Goal: Task Accomplishment & Management: Manage account settings

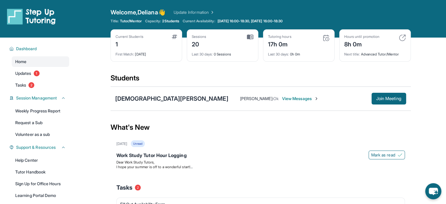
click at [41, 92] on div "Dashboard Home Updates 1 Tasks 2 Session Management Weekly Progress Report Requ…" at bounding box center [37, 133] width 75 height 191
click at [37, 85] on link "Tasks 2" at bounding box center [40, 85] width 57 height 11
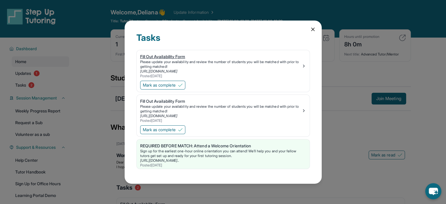
click at [299, 67] on div "Please update your availability and review the number of students you will be m…" at bounding box center [220, 63] width 161 height 9
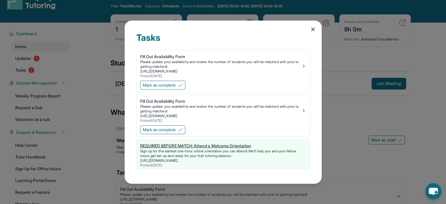
scroll to position [15, 0]
click at [166, 84] on span "Mark as complete" at bounding box center [159, 85] width 33 height 6
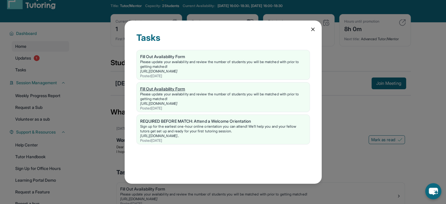
click at [235, 101] on div "[URL][DOMAIN_NAME]" at bounding box center [223, 103] width 166 height 5
click at [313, 29] on icon at bounding box center [312, 29] width 3 height 3
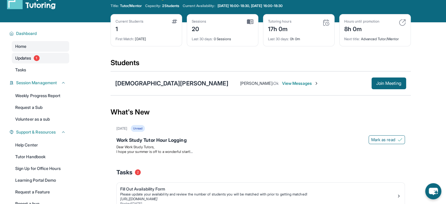
click at [41, 59] on link "Updates 1" at bounding box center [40, 58] width 57 height 11
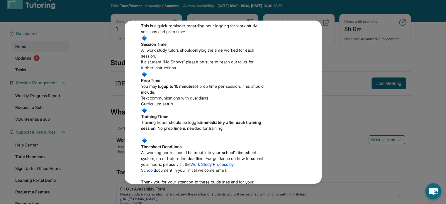
scroll to position [63, 0]
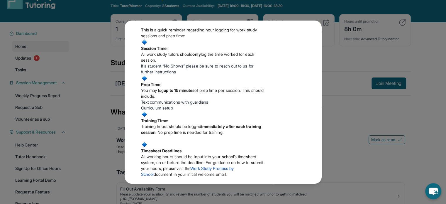
click at [343, 14] on div "Updates May 23rd Work Study Tutor Hour Logging Dear Work Study Tutors, I hope y…" at bounding box center [223, 102] width 446 height 204
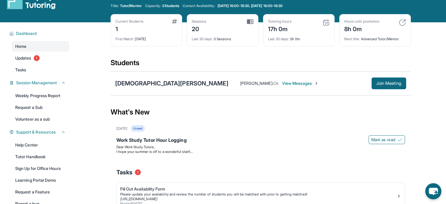
scroll to position [0, 0]
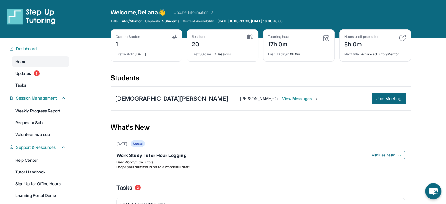
click at [205, 12] on link "Update Information" at bounding box center [194, 12] width 41 height 6
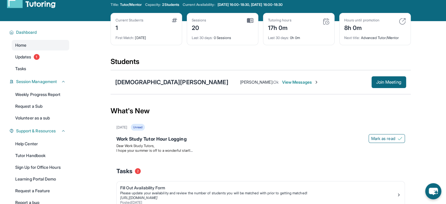
scroll to position [1, 0]
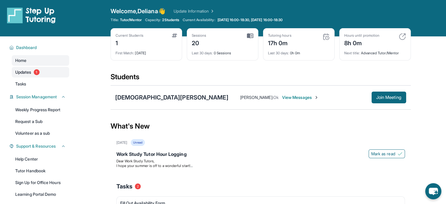
click at [47, 74] on link "Updates 1" at bounding box center [40, 72] width 57 height 11
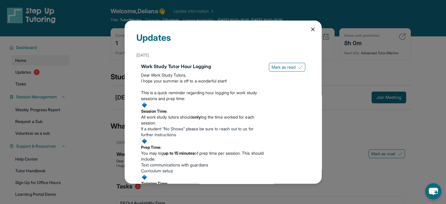
scroll to position [35, 0]
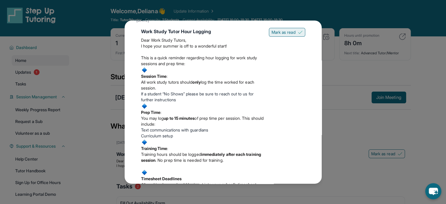
click at [290, 33] on span "Mark as read" at bounding box center [283, 32] width 24 height 6
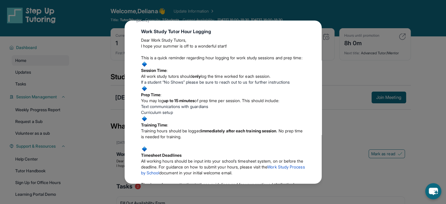
click at [292, 9] on div "Updates May 23rd Work Study Tutor Hour Logging Dear Work Study Tutors, I hope y…" at bounding box center [223, 102] width 446 height 204
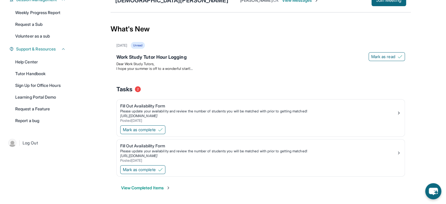
scroll to position [0, 0]
